Goal: Task Accomplishment & Management: Manage account settings

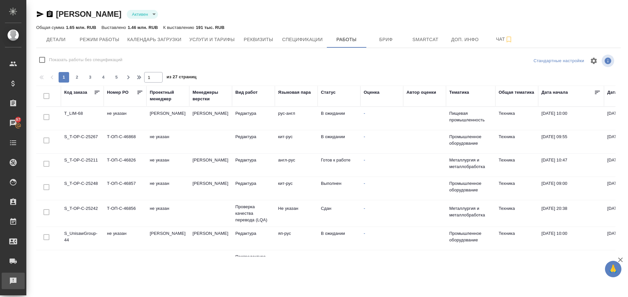
click at [12, 280] on div "Рекламации" at bounding box center [5, 281] width 16 height 10
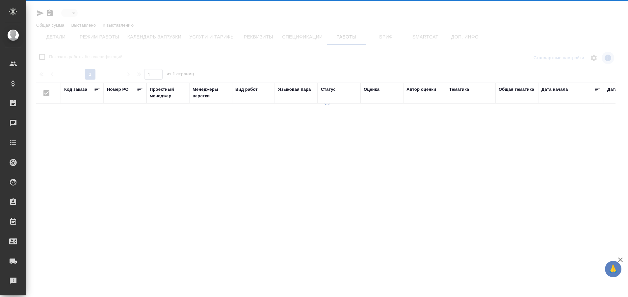
type input "active"
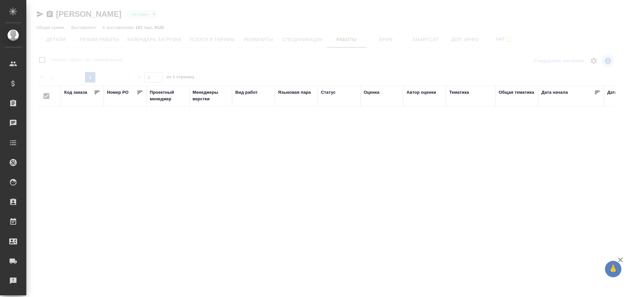
checkbox input "false"
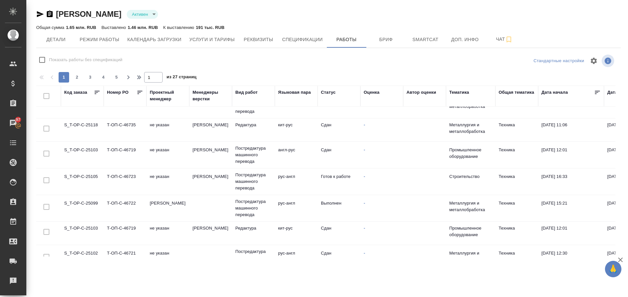
scroll to position [218, 0]
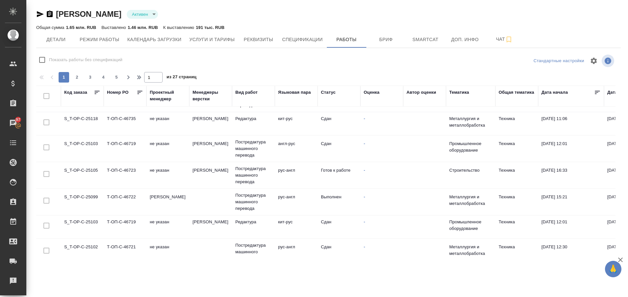
click at [87, 172] on td "S_T-OP-C-25105" at bounding box center [82, 175] width 43 height 23
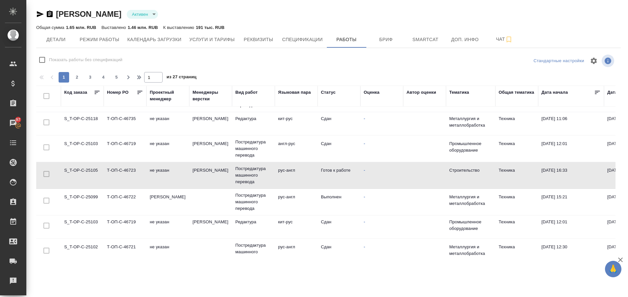
click at [87, 172] on td "S_T-OP-C-25105" at bounding box center [82, 175] width 43 height 23
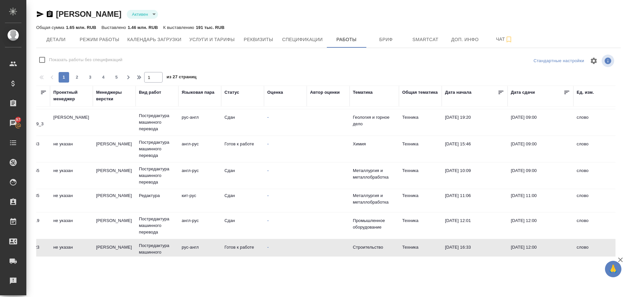
scroll to position [141, 0]
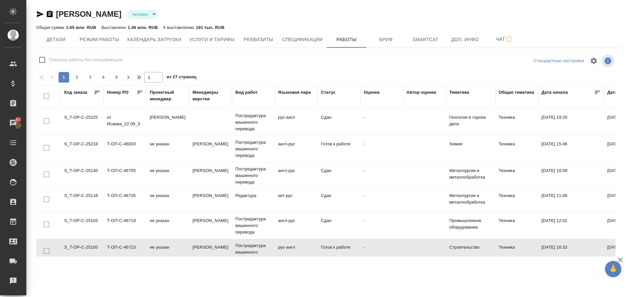
click at [82, 143] on td "S_T-OP-C-25218" at bounding box center [82, 149] width 43 height 23
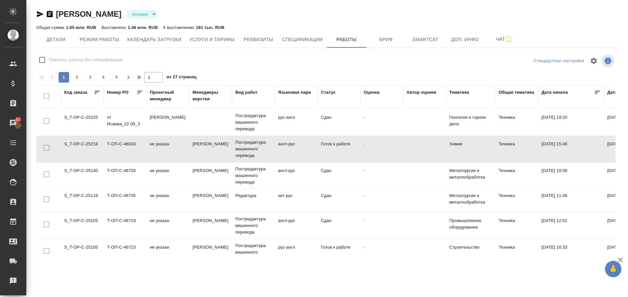
click at [82, 143] on td "S_T-OP-C-25218" at bounding box center [82, 149] width 43 height 23
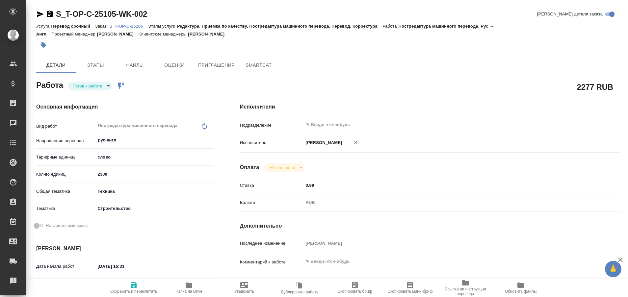
type textarea "x"
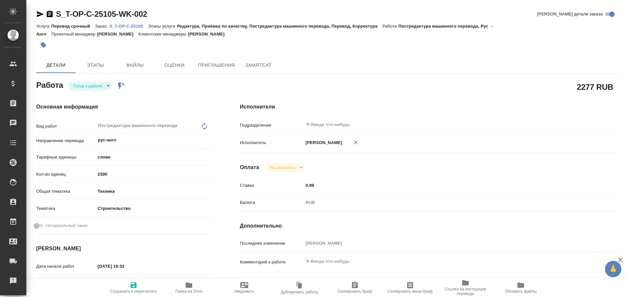
type textarea "x"
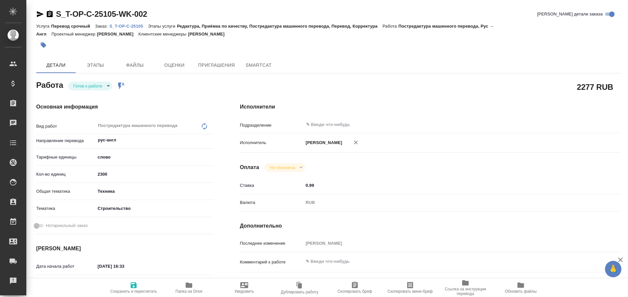
type textarea "x"
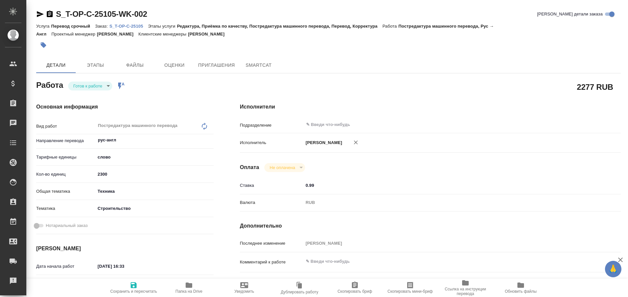
type textarea "x"
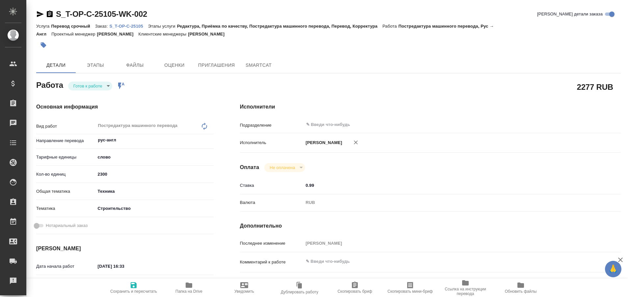
type textarea "x"
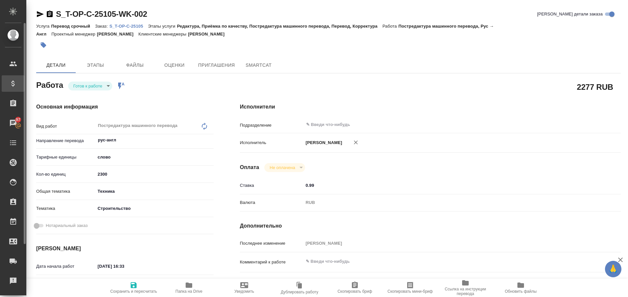
type textarea "x"
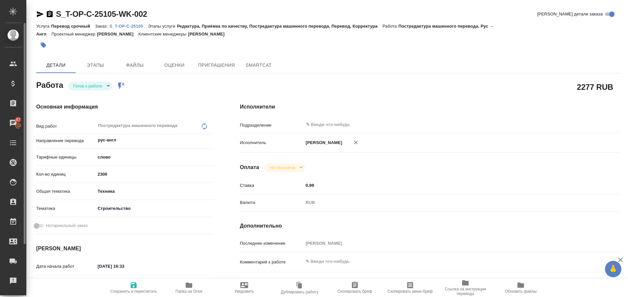
type textarea "x"
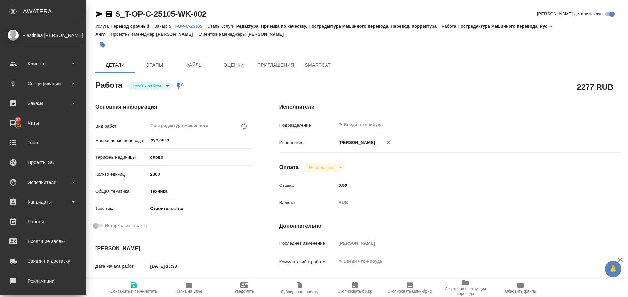
type textarea "x"
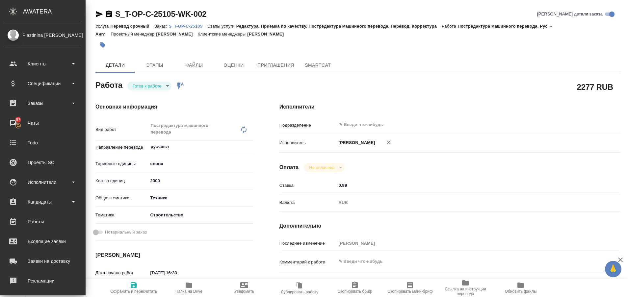
type textarea "x"
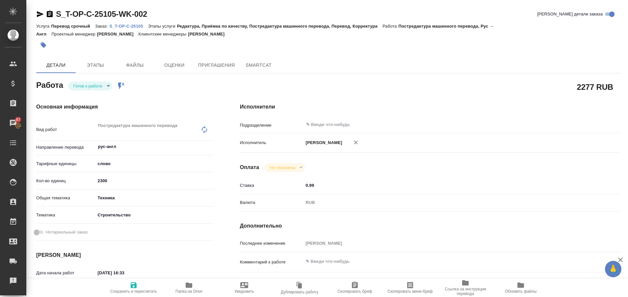
click at [125, 25] on p "S_T-OP-C-25105" at bounding box center [128, 26] width 39 height 5
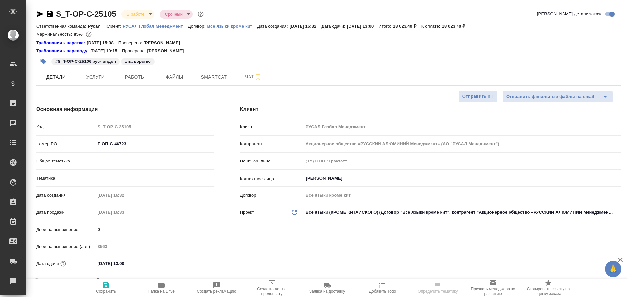
select select "RU"
type textarea "x"
type input "Русал"
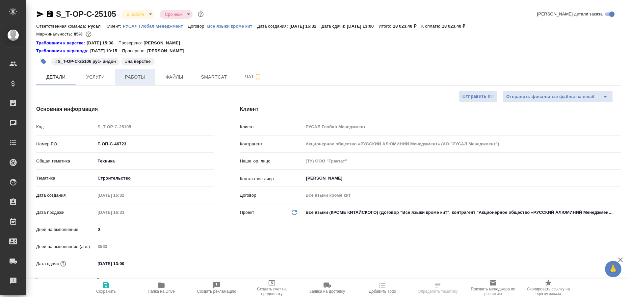
type textarea "x"
click at [132, 76] on span "Работы" at bounding box center [135, 77] width 32 height 8
type input "[PERSON_NAME]"
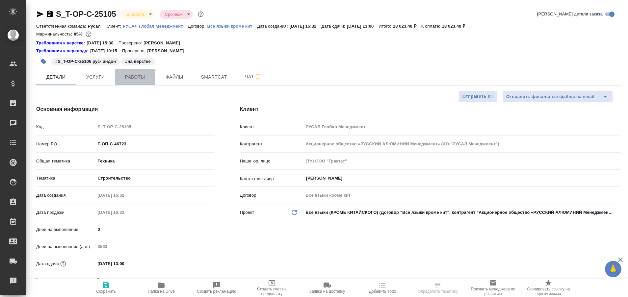
type input "Журавлева Александра"
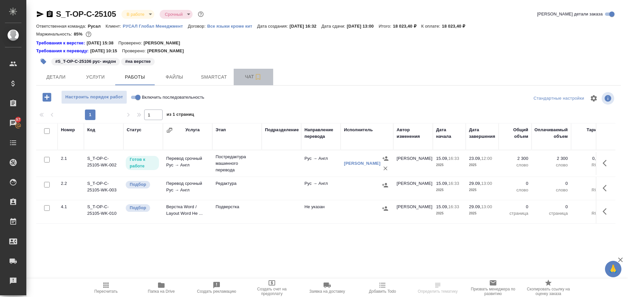
click at [248, 75] on span "Чат" at bounding box center [254, 77] width 32 height 8
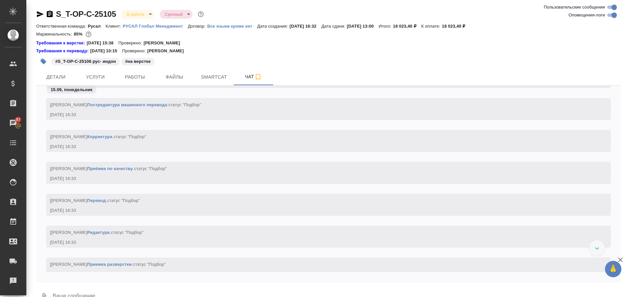
scroll to position [4, 0]
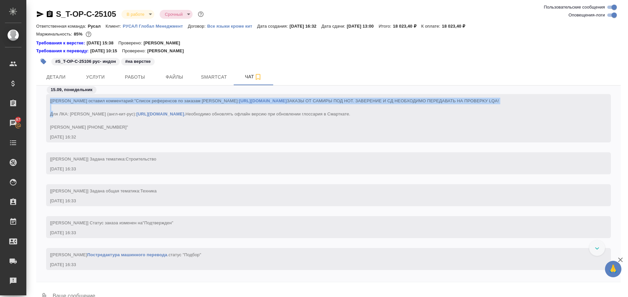
drag, startPoint x: 612, startPoint y: 113, endPoint x: 618, endPoint y: 114, distance: 5.4
click at [618, 114] on div "15.09, понедельник [Меньшикова Александра] Клиент оставил комментарий: "Список …" at bounding box center [328, 179] width 584 height 187
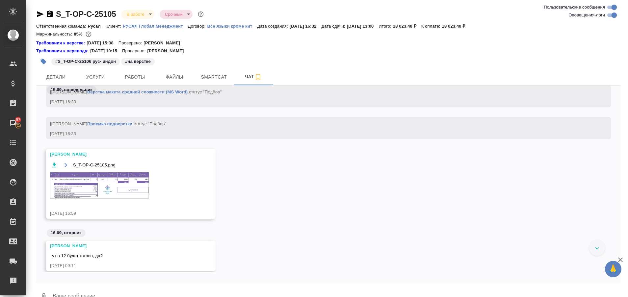
scroll to position [445, 0]
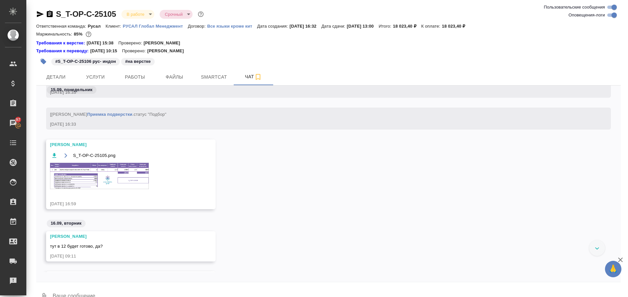
click at [97, 171] on img at bounding box center [99, 176] width 99 height 26
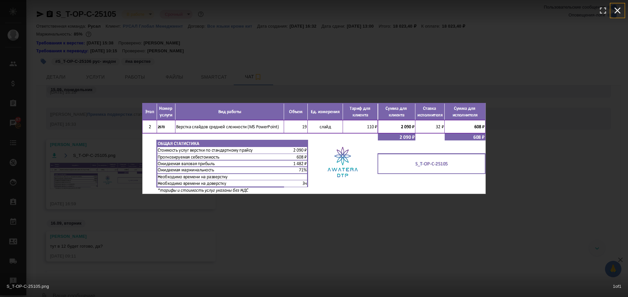
click at [614, 11] on icon "button" at bounding box center [617, 10] width 11 height 11
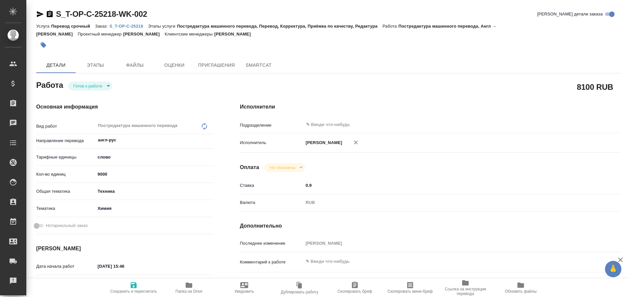
type textarea "x"
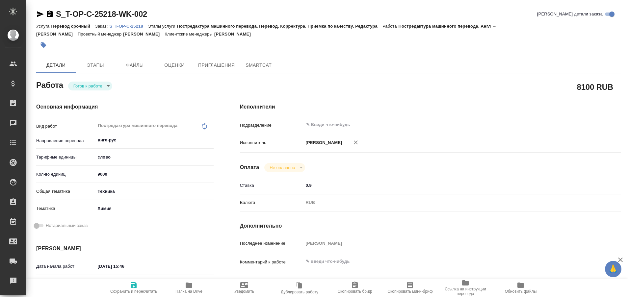
type textarea "x"
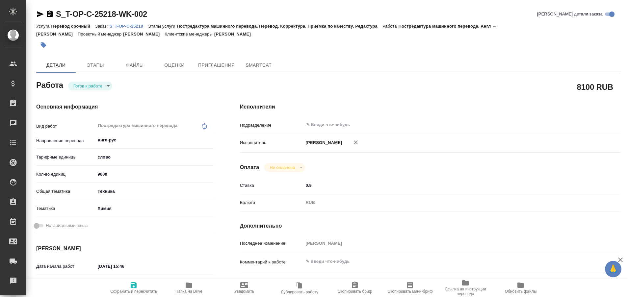
type textarea "x"
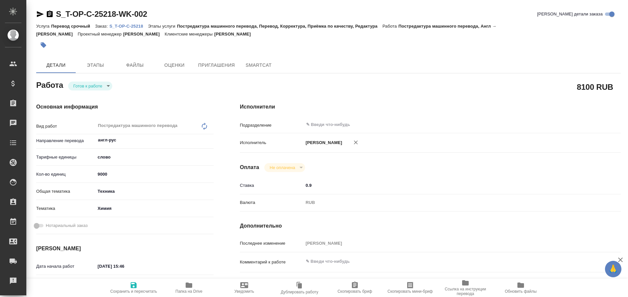
type textarea "x"
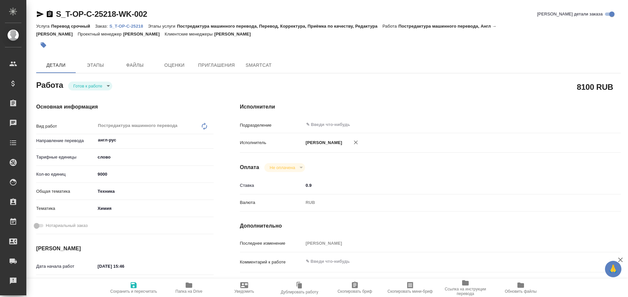
type textarea "x"
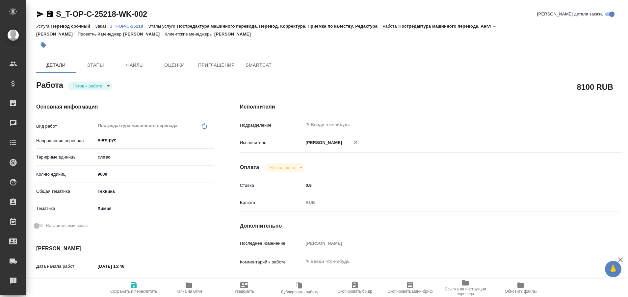
type textarea "x"
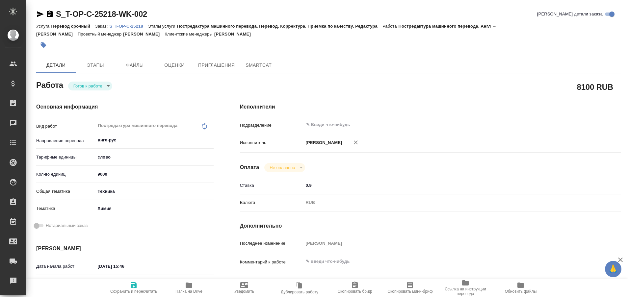
type textarea "x"
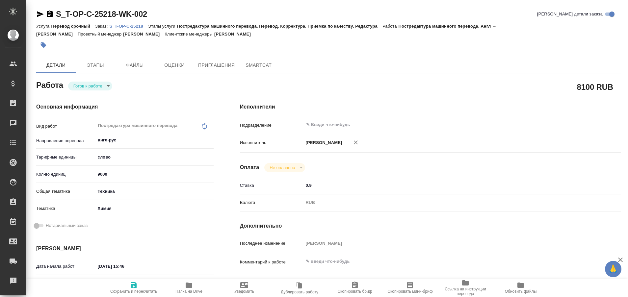
click at [130, 24] on p "S_T-OP-C-25218" at bounding box center [128, 26] width 39 height 5
type textarea "x"
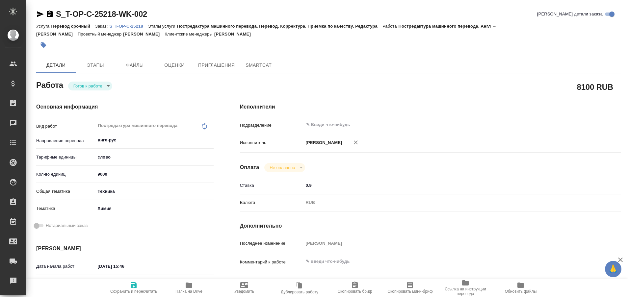
type textarea "x"
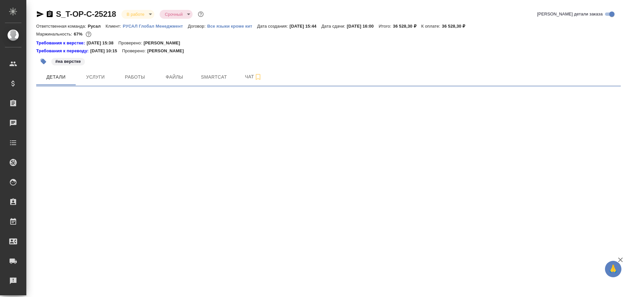
select select "RU"
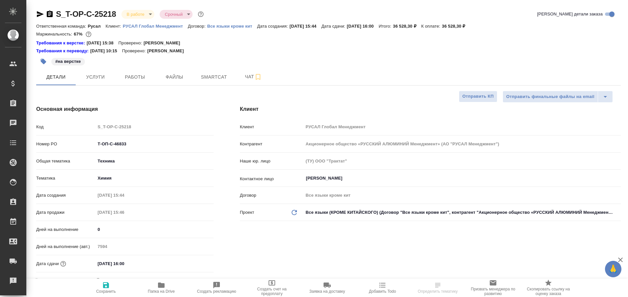
type textarea "x"
click at [142, 84] on button "Работы" at bounding box center [134, 77] width 39 height 16
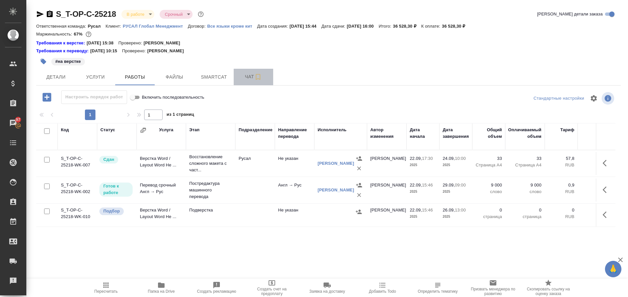
click at [247, 74] on span "Чат" at bounding box center [254, 77] width 32 height 8
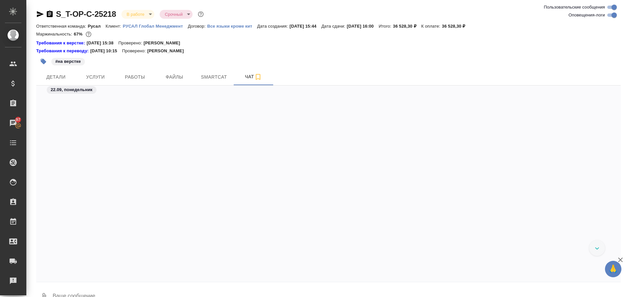
scroll to position [1230, 0]
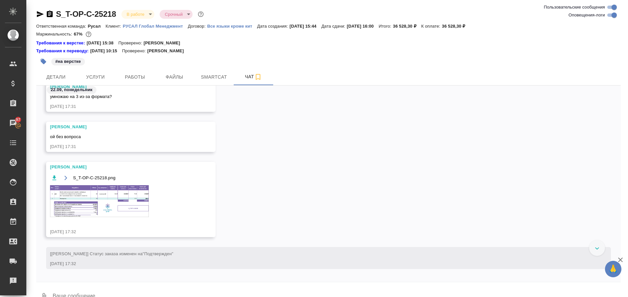
click at [98, 208] on img at bounding box center [99, 201] width 99 height 32
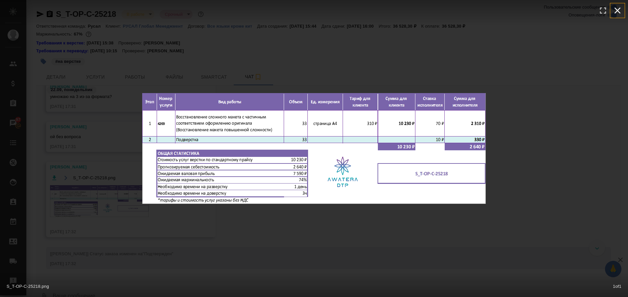
click at [622, 7] on icon "button" at bounding box center [617, 10] width 11 height 11
